Goal: Information Seeking & Learning: Find specific fact

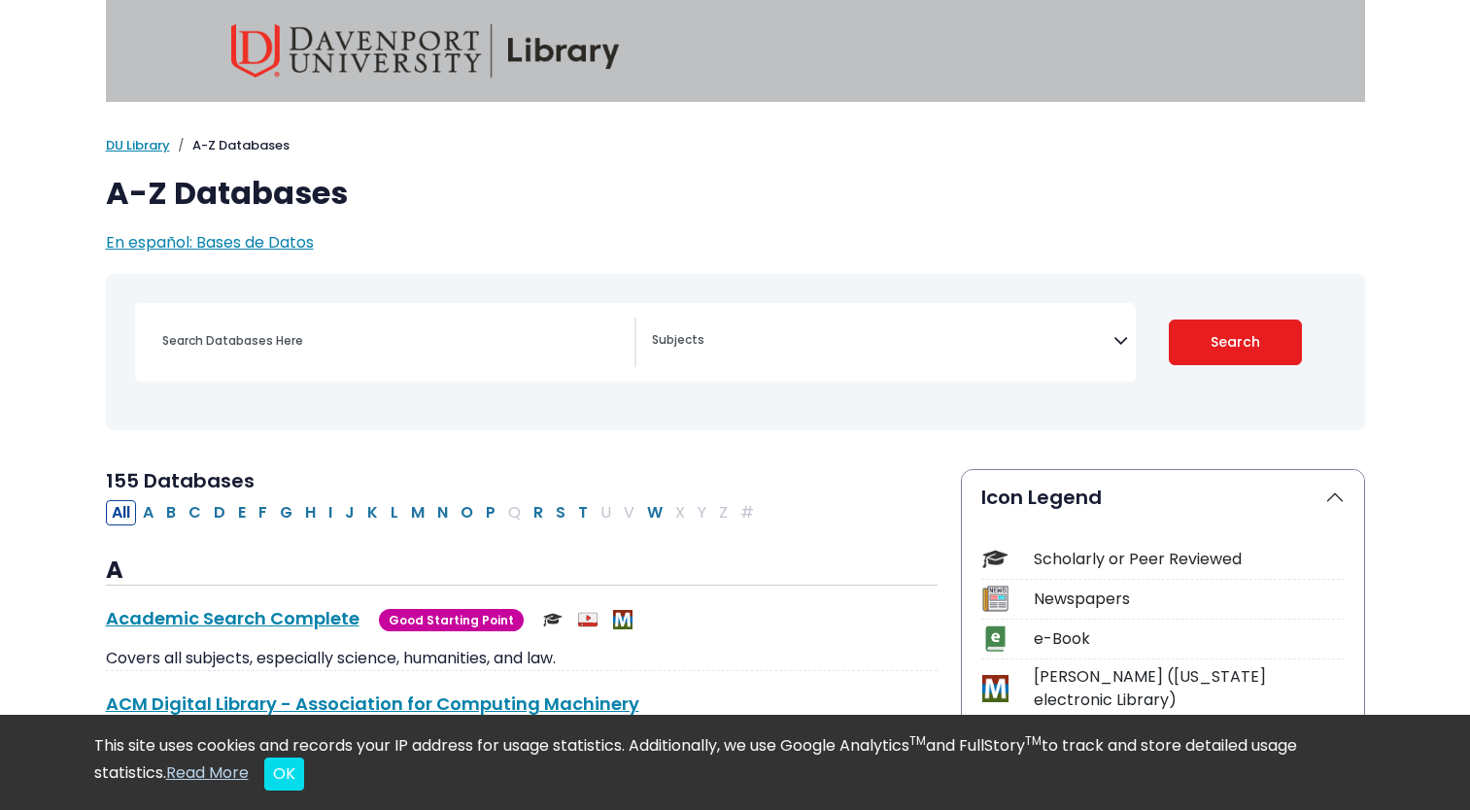
select select "Database Subject Filter"
click at [495, 345] on input "Search database by title or keyword" at bounding box center [393, 340] width 484 height 28
type input "bearu"
click at [1168, 320] on button "Search" at bounding box center [1234, 343] width 133 height 46
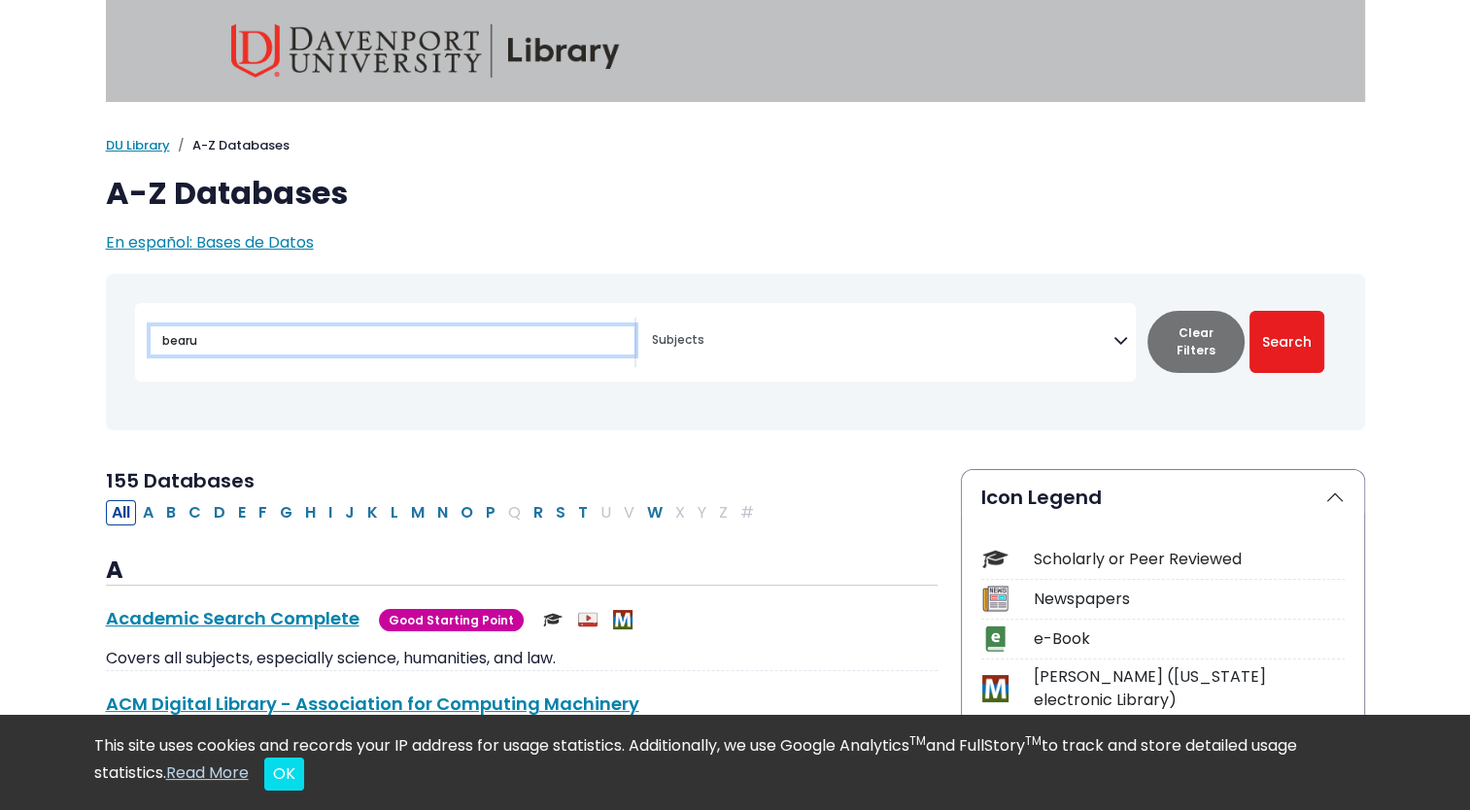
select select "Database Subject Filter"
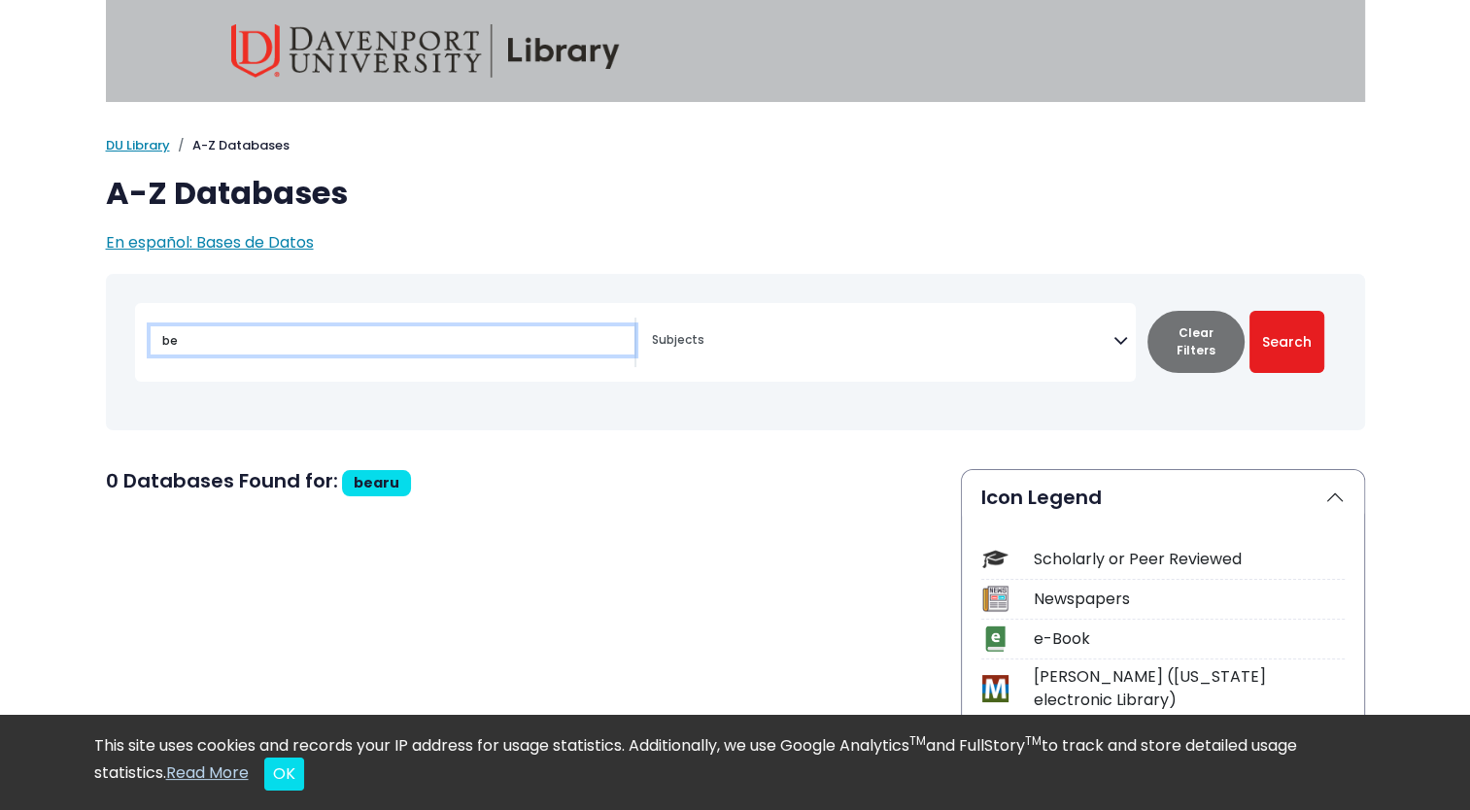
type input "b"
click at [1249, 311] on button "Search" at bounding box center [1286, 342] width 75 height 62
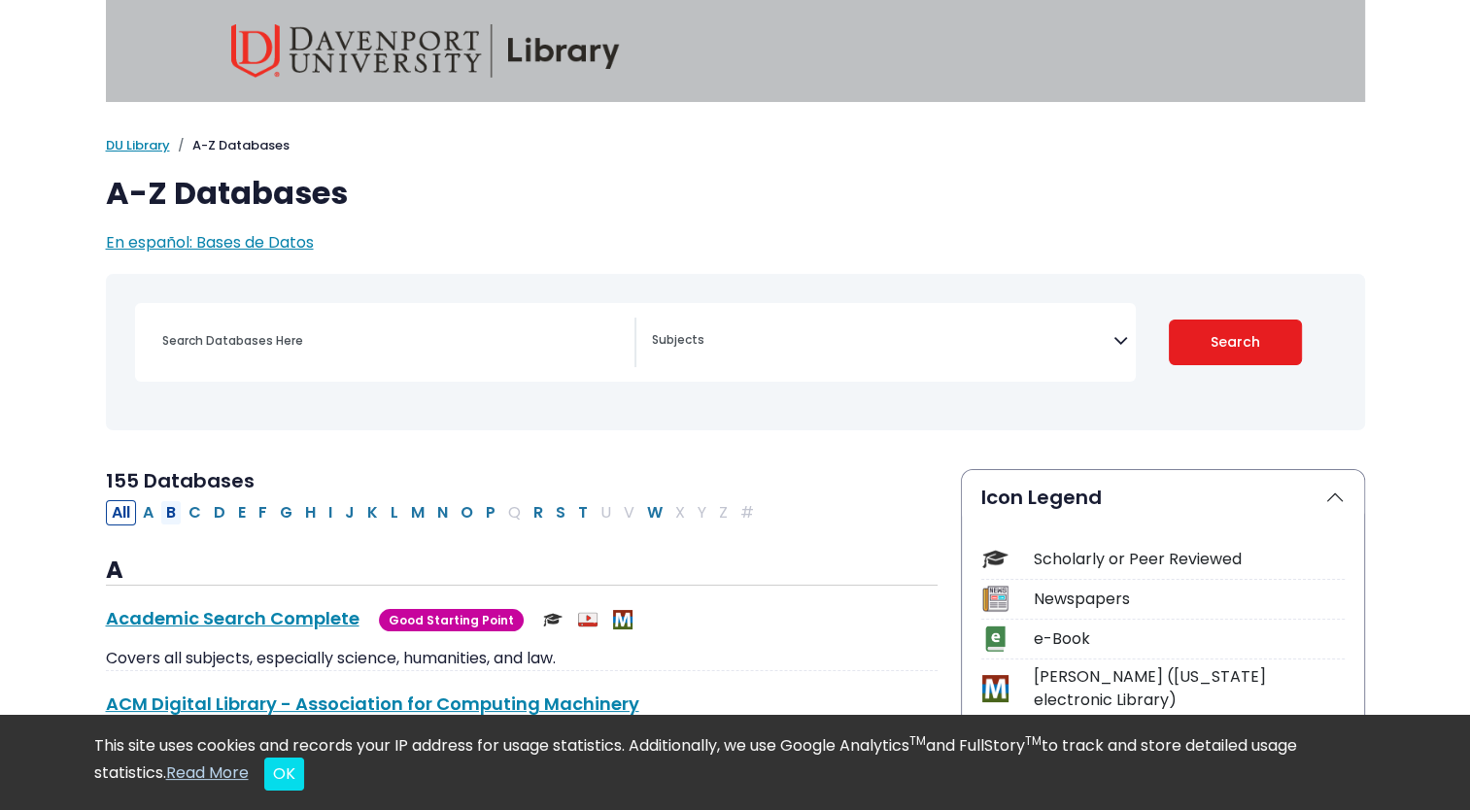
click at [168, 515] on button "B" at bounding box center [170, 512] width 21 height 25
select select "Database Subject Filter"
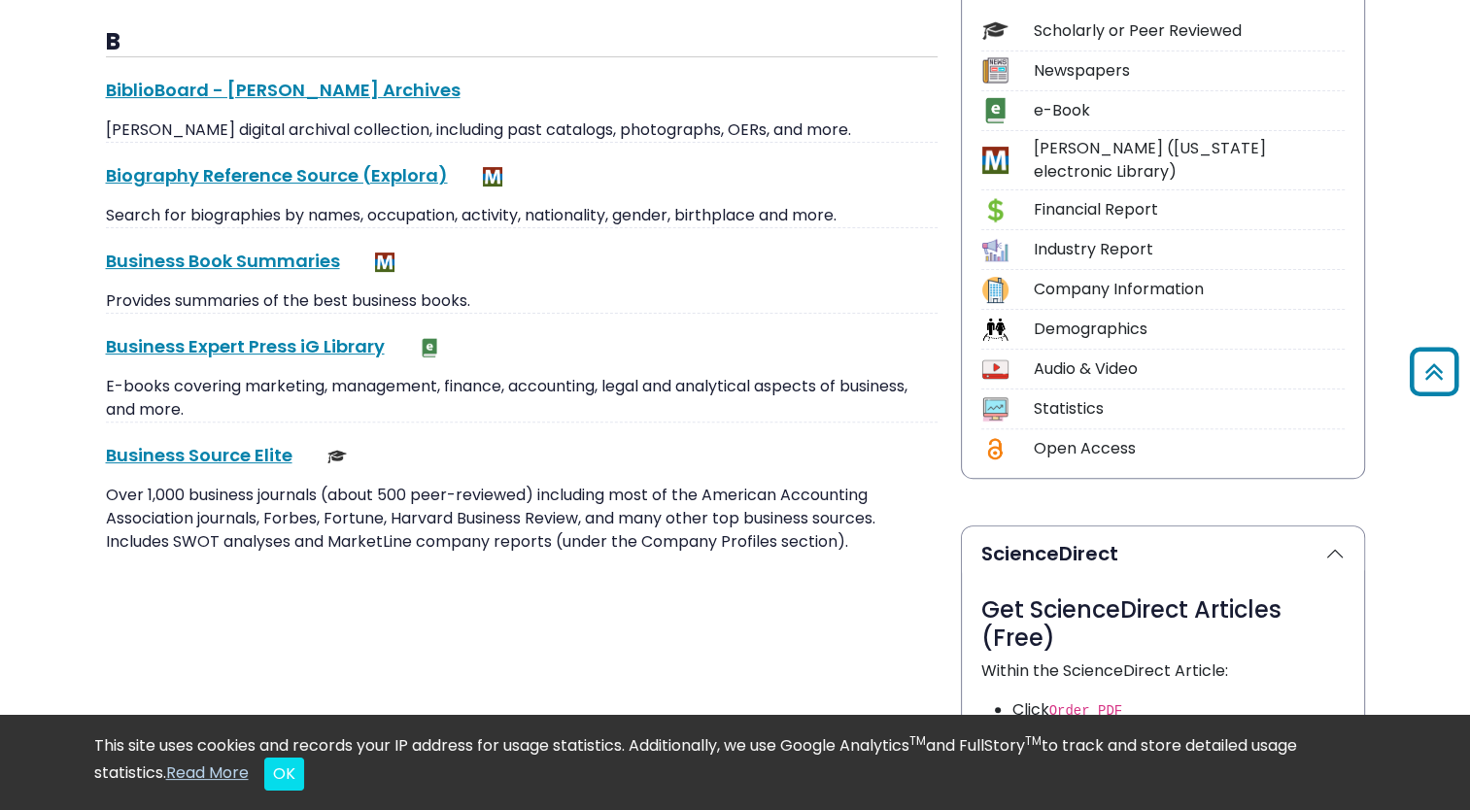
scroll to position [526, 0]
